Goal: Use online tool/utility

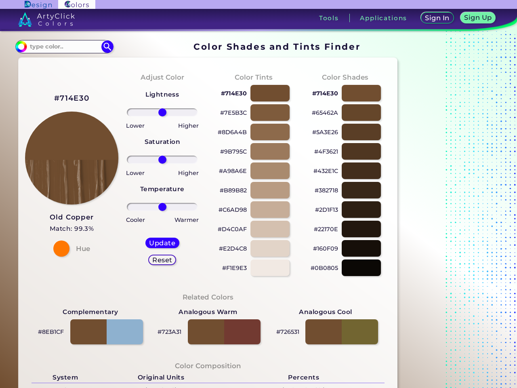
click at [329, 18] on h3 "Tools" at bounding box center [329, 18] width 20 height 6
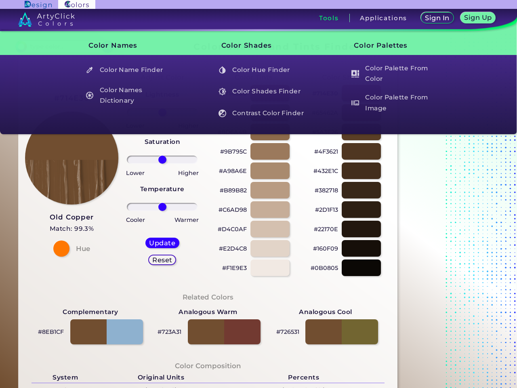
click at [384, 18] on h3 "Applications" at bounding box center [383, 18] width 47 height 6
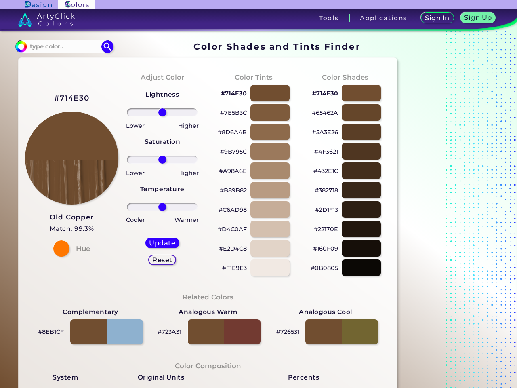
click at [108, 46] on img at bounding box center [107, 46] width 12 height 12
type input "#000000"
click at [72, 98] on h2 "#714E30" at bounding box center [71, 98] width 35 height 11
click at [162, 243] on h5 "Update" at bounding box center [162, 243] width 23 height 6
click at [162, 260] on h5 "Reset" at bounding box center [162, 260] width 18 height 6
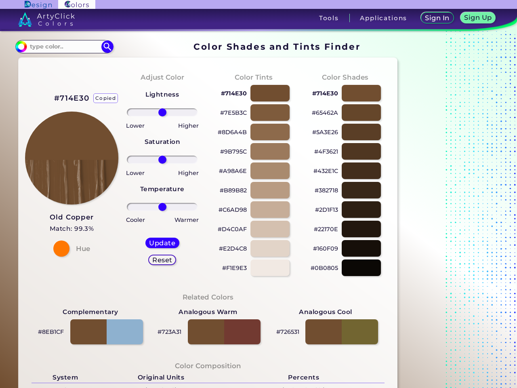
click at [234, 93] on p "#714E30" at bounding box center [234, 94] width 26 height 10
click at [270, 93] on p "copied" at bounding box center [261, 94] width 21 height 10
click at [234, 113] on p "#7E5B3C" at bounding box center [233, 113] width 27 height 10
click at [270, 112] on p "copied" at bounding box center [261, 113] width 21 height 10
